Goal: Task Accomplishment & Management: Complete application form

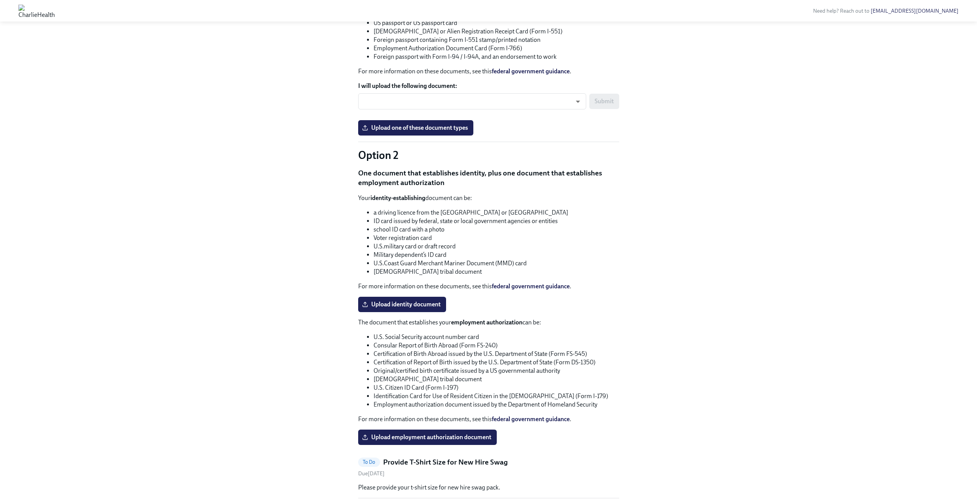
scroll to position [652, 0]
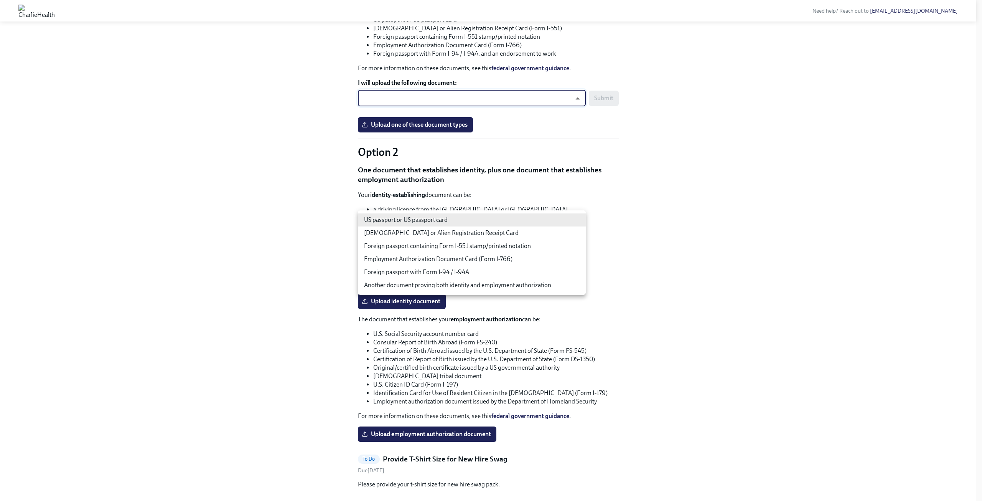
click at [553, 217] on body "Need help? Reach out to [EMAIL_ADDRESS][DOMAIN_NAME] Hi [PERSON_NAME]! This is …" at bounding box center [491, 55] width 982 height 1414
click at [538, 216] on li "US passport or US passport card" at bounding box center [472, 219] width 228 height 13
type input "tm035QtdH"
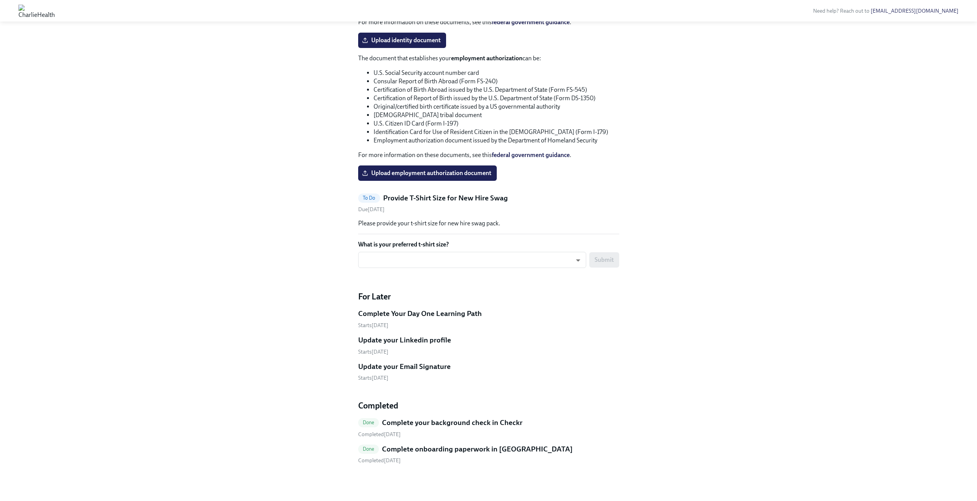
scroll to position [1035, 0]
click at [579, 270] on div "​ ​ Submit" at bounding box center [488, 262] width 261 height 21
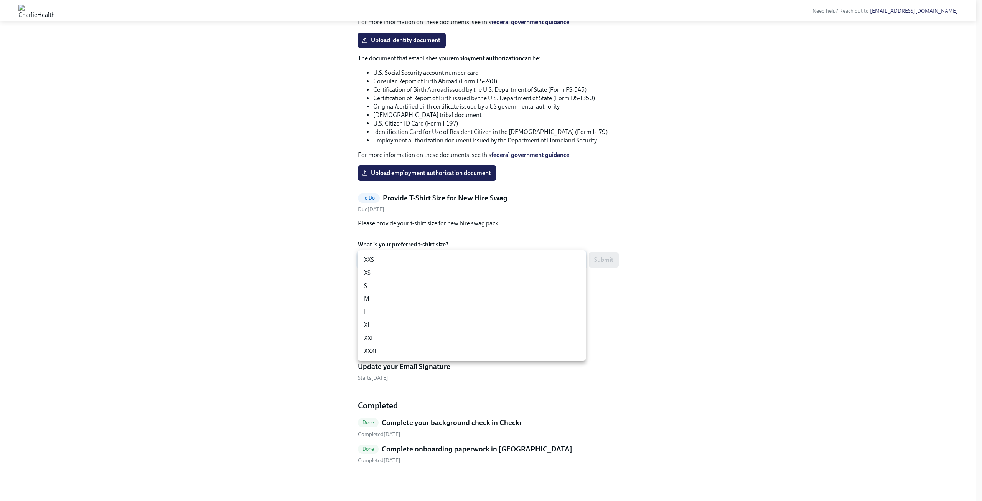
click at [577, 256] on li "XXS" at bounding box center [472, 259] width 228 height 13
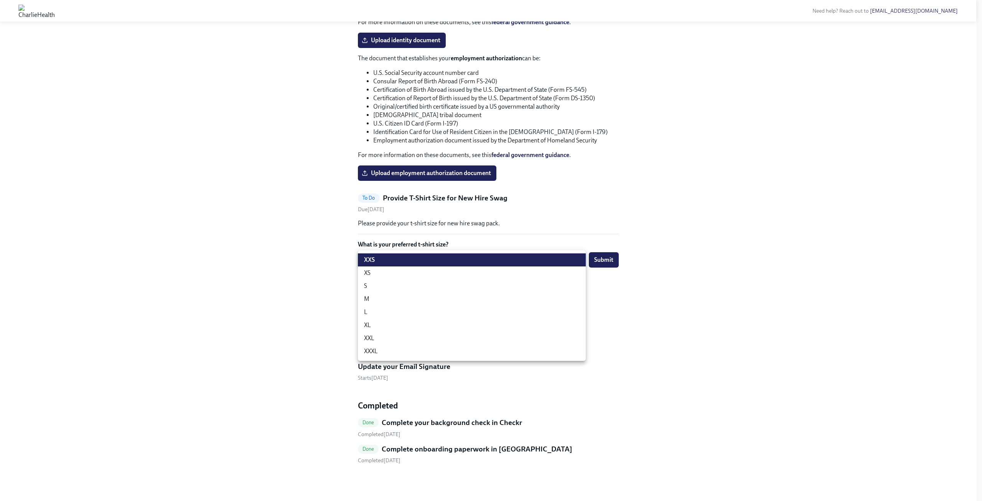
click at [388, 325] on li "XL" at bounding box center [472, 325] width 228 height 13
type input "ghyeC6wAT"
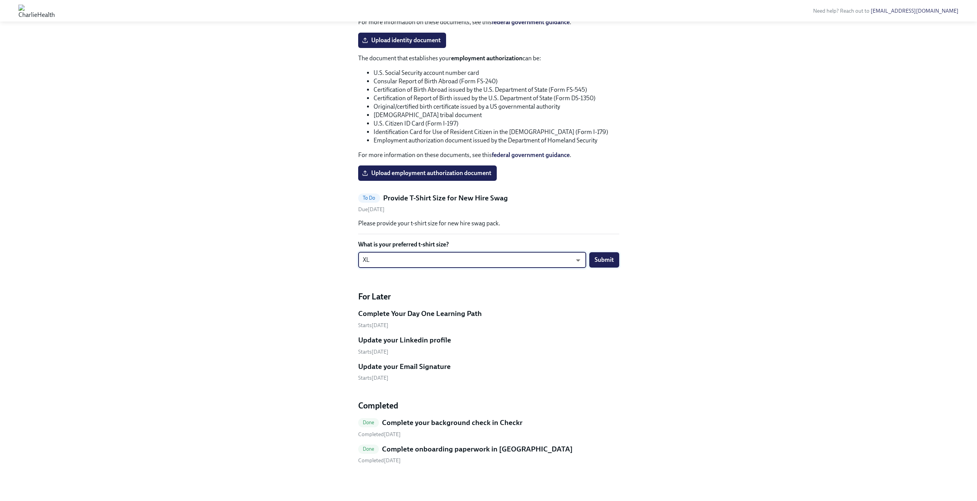
click at [603, 261] on span "Submit" at bounding box center [603, 260] width 19 height 8
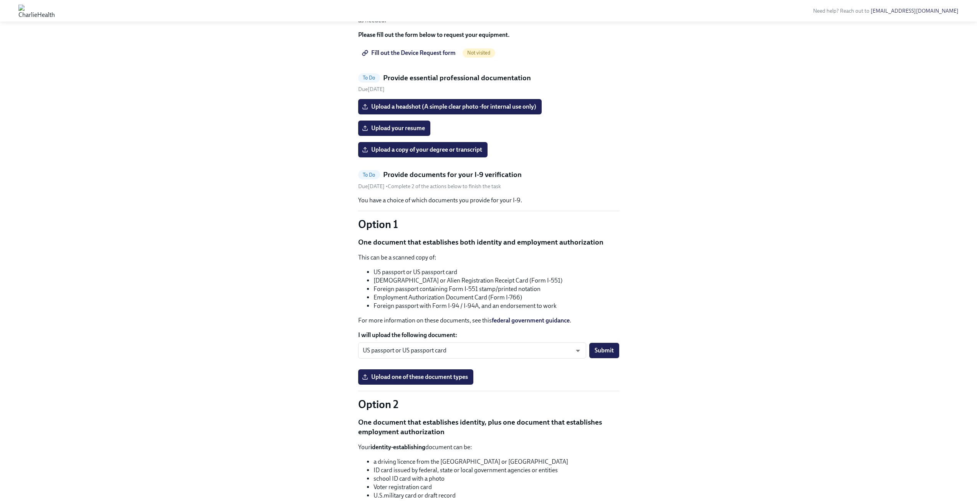
scroll to position [394, 0]
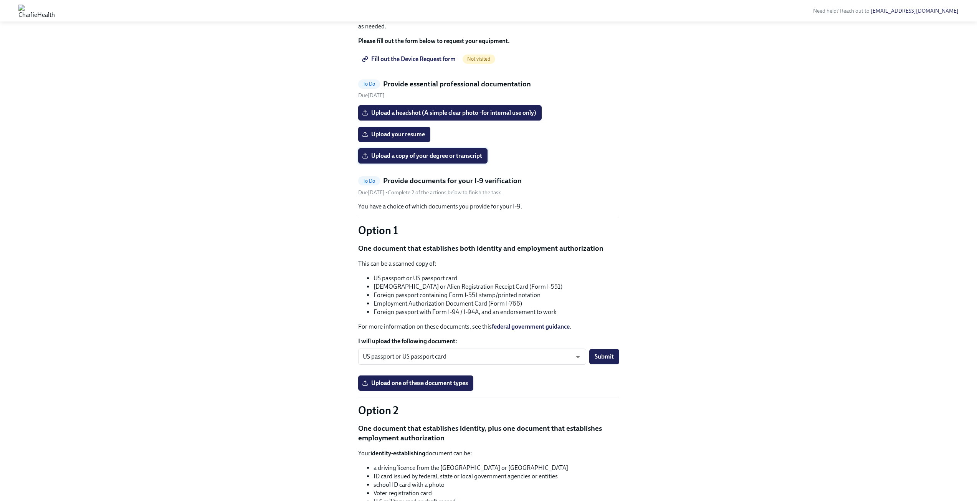
click at [427, 160] on span "Upload a copy of your degree or transcript" at bounding box center [422, 156] width 119 height 8
click at [0, 0] on input "Upload a copy of your degree or transcript" at bounding box center [0, 0] width 0 height 0
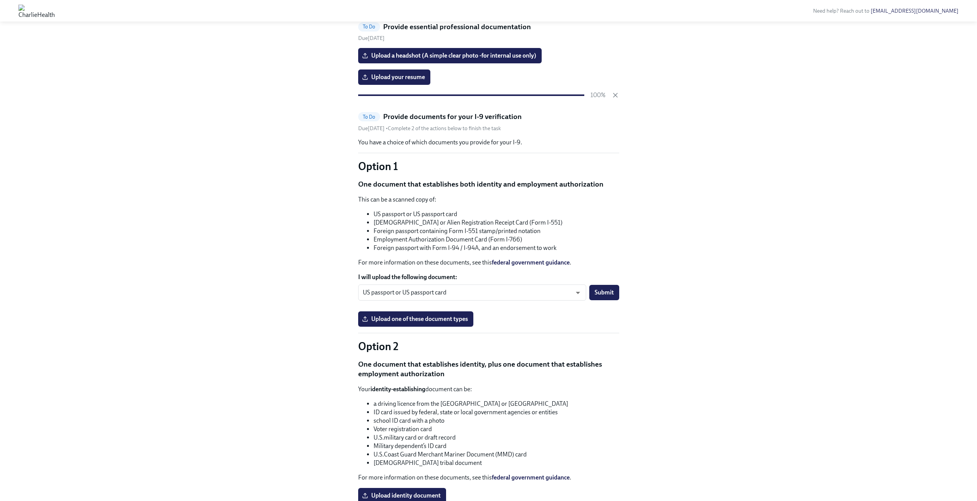
scroll to position [471, 0]
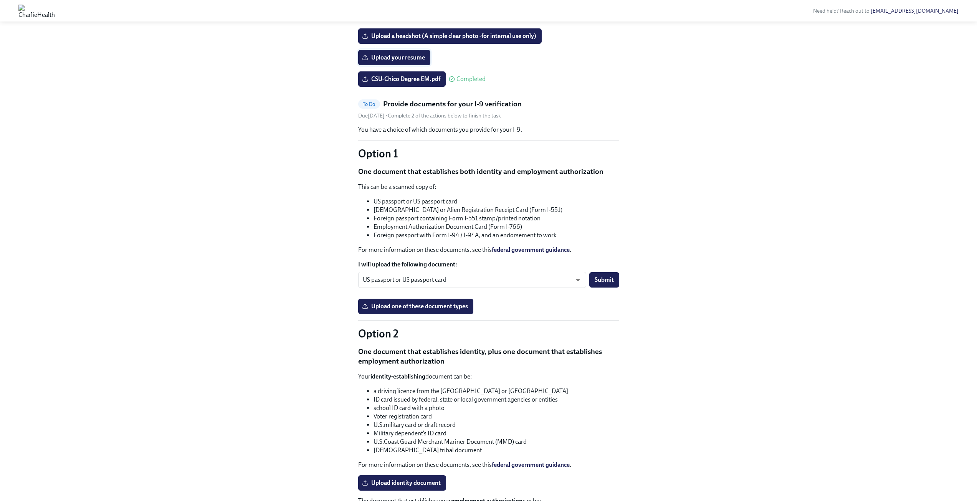
click at [390, 61] on span "Upload your resume" at bounding box center [393, 58] width 61 height 8
click at [0, 0] on input "Upload your resume" at bounding box center [0, 0] width 0 height 0
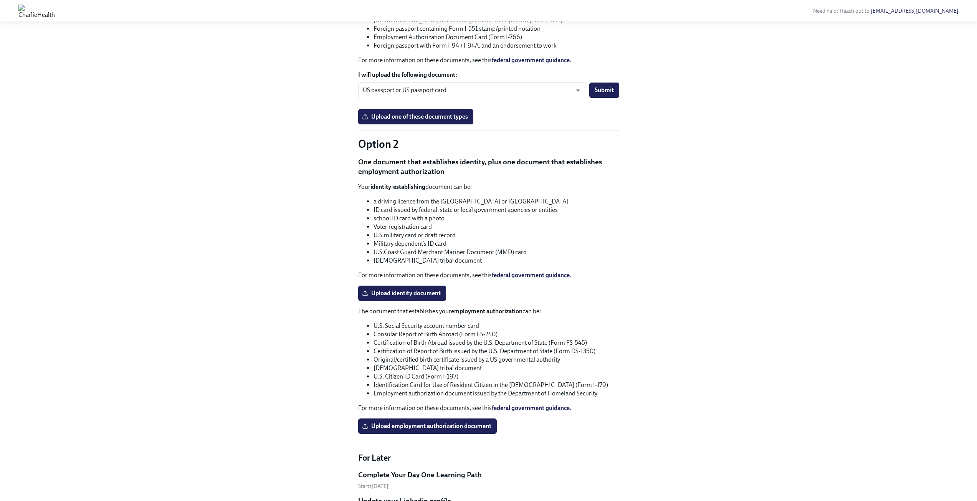
scroll to position [663, 0]
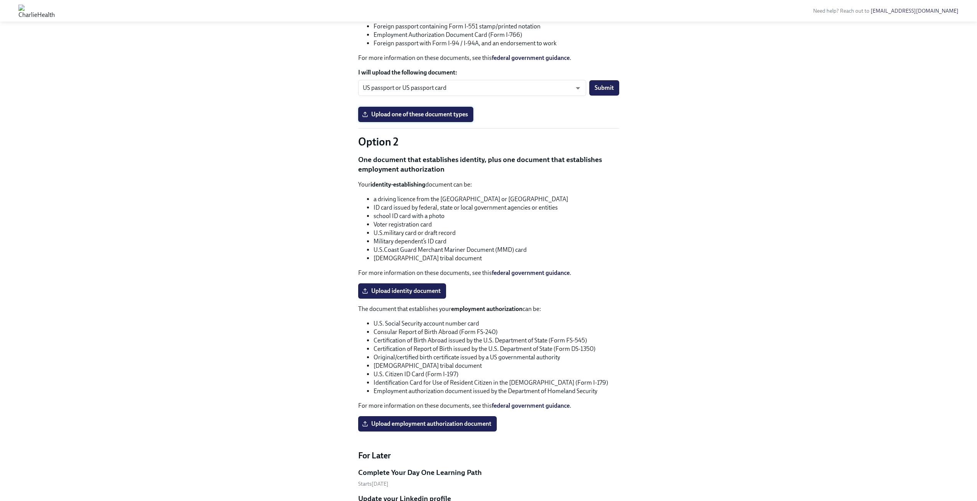
click at [428, 118] on span "Upload one of these document types" at bounding box center [415, 115] width 104 height 8
click at [0, 0] on input "Upload one of these document types" at bounding box center [0, 0] width 0 height 0
click at [608, 92] on span "Submit" at bounding box center [603, 88] width 19 height 8
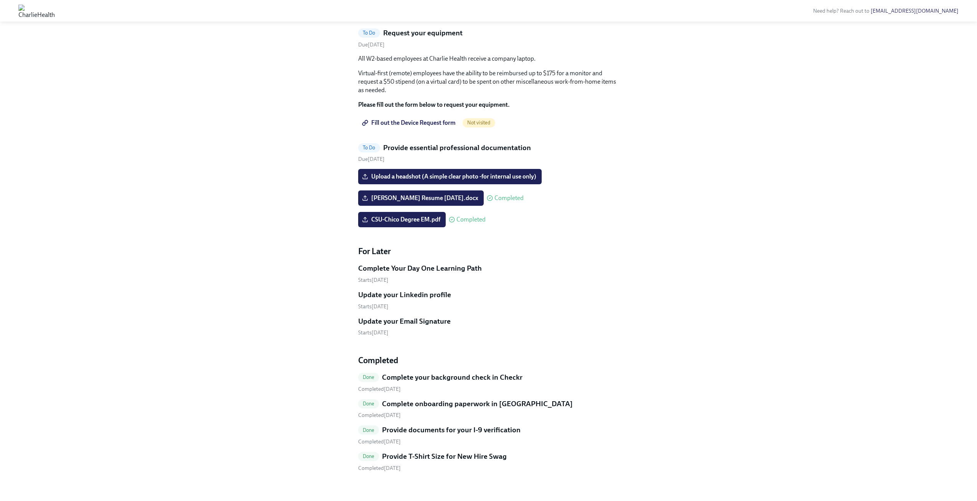
scroll to position [345, 0]
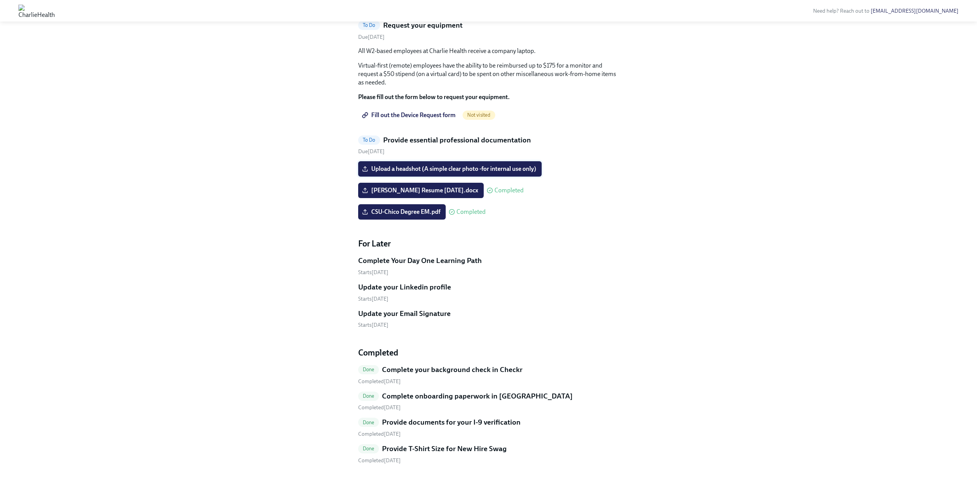
click at [400, 173] on span "Upload a headshot (A simple clear photo -for internal use only)" at bounding box center [449, 169] width 173 height 8
click at [0, 0] on input "Upload a headshot (A simple clear photo -for internal use only)" at bounding box center [0, 0] width 0 height 0
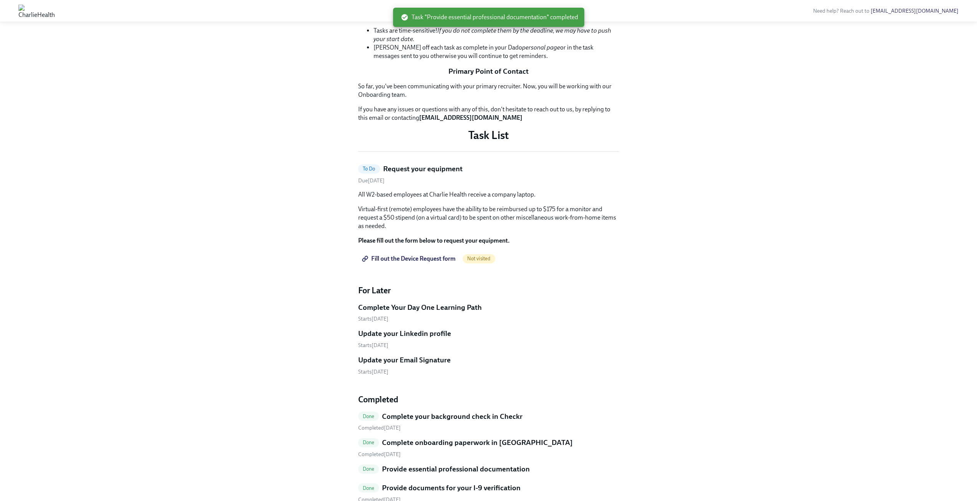
scroll to position [382, 0]
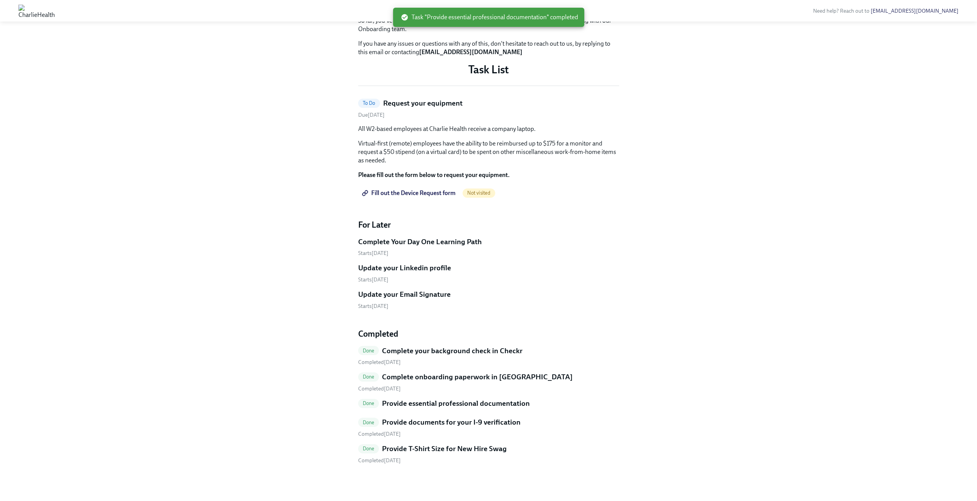
click at [411, 196] on span "Fill out the Device Request form" at bounding box center [409, 193] width 92 height 8
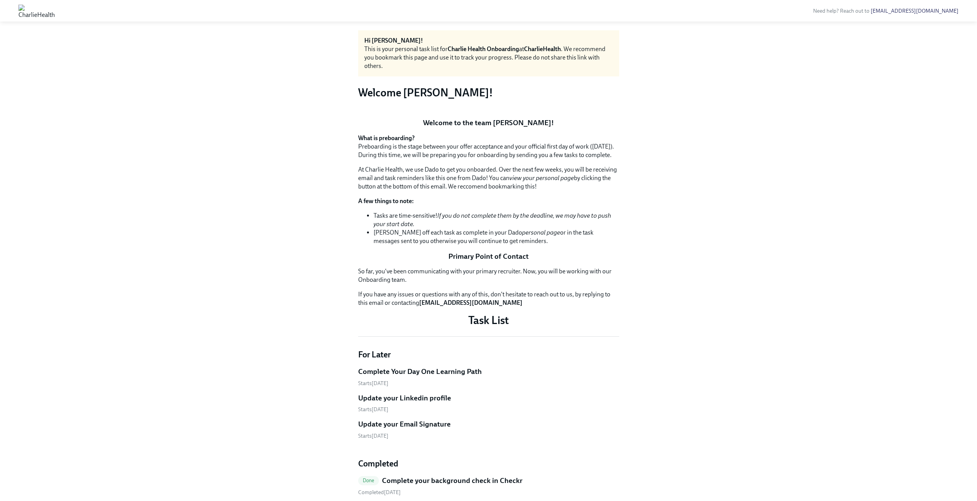
scroll to position [0, 0]
